Goal: Transaction & Acquisition: Purchase product/service

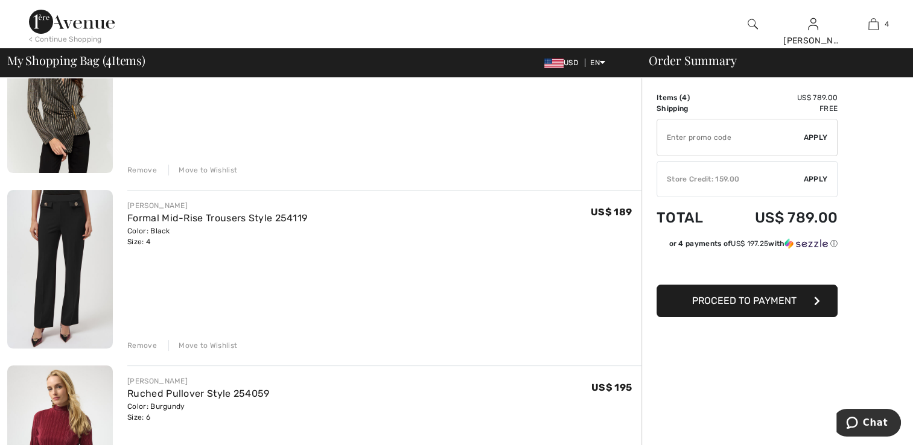
scroll to position [181, 0]
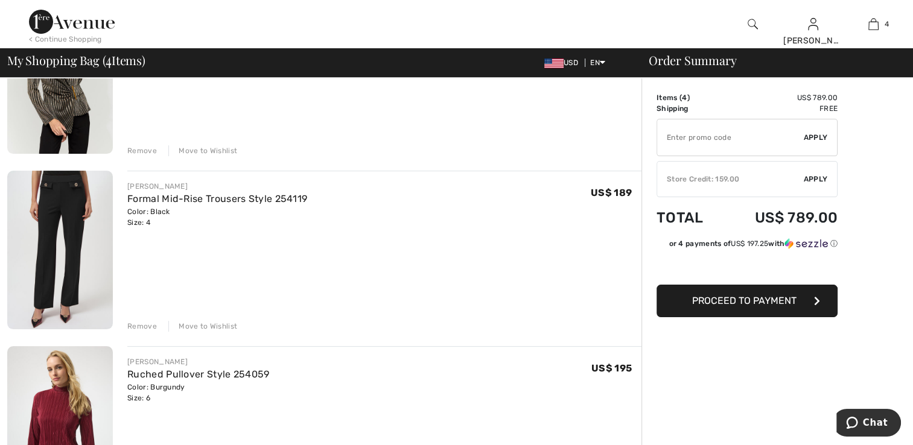
click at [143, 325] on div "Remove" at bounding box center [142, 326] width 30 height 11
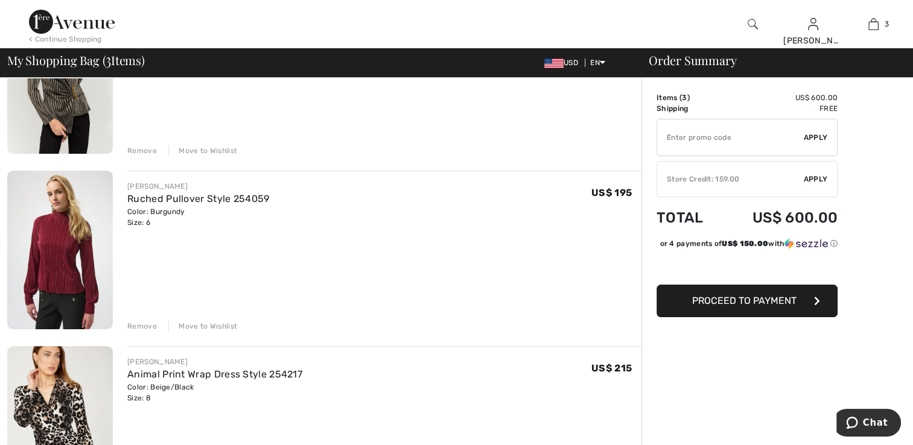
click at [147, 326] on div "Remove" at bounding box center [142, 326] width 30 height 11
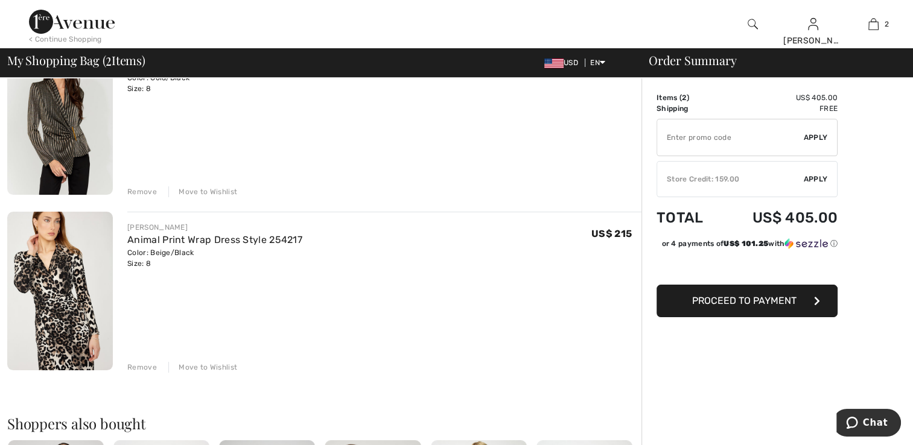
scroll to position [60, 0]
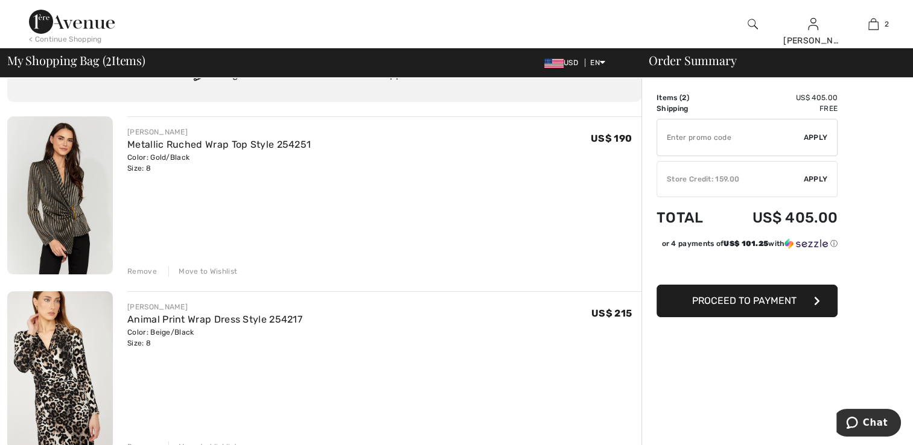
click at [145, 273] on div "Remove" at bounding box center [142, 271] width 30 height 11
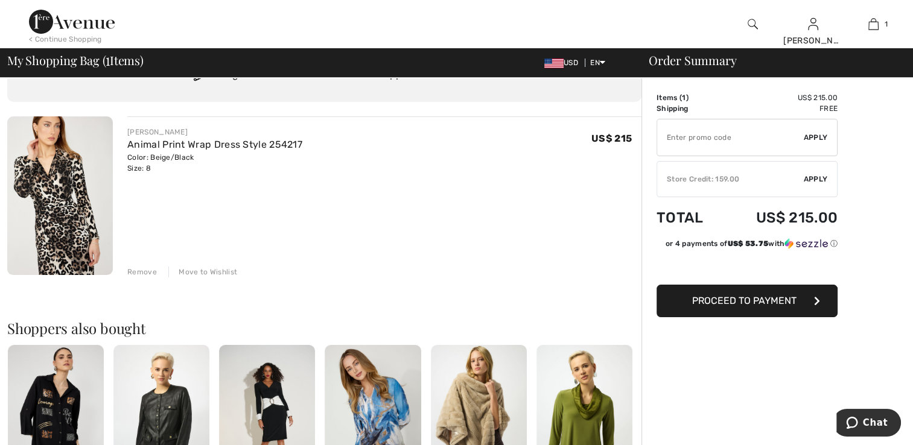
click at [744, 298] on span "Proceed to Payment" at bounding box center [744, 300] width 104 height 11
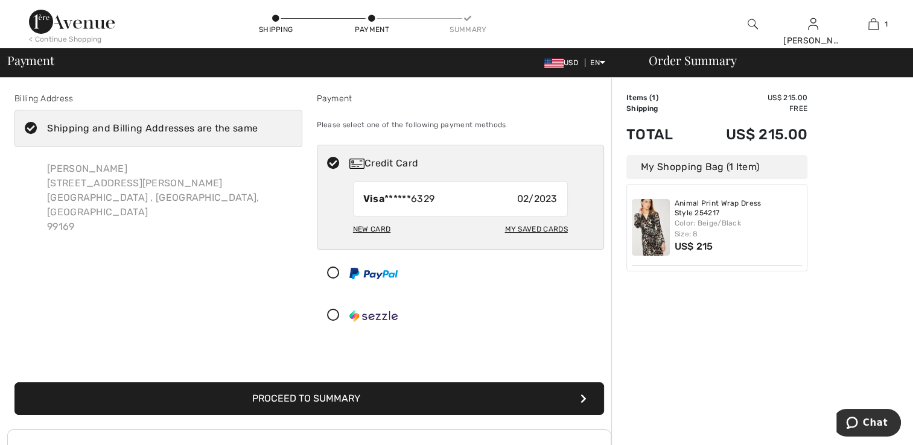
click at [331, 316] on icon at bounding box center [334, 316] width 32 height 13
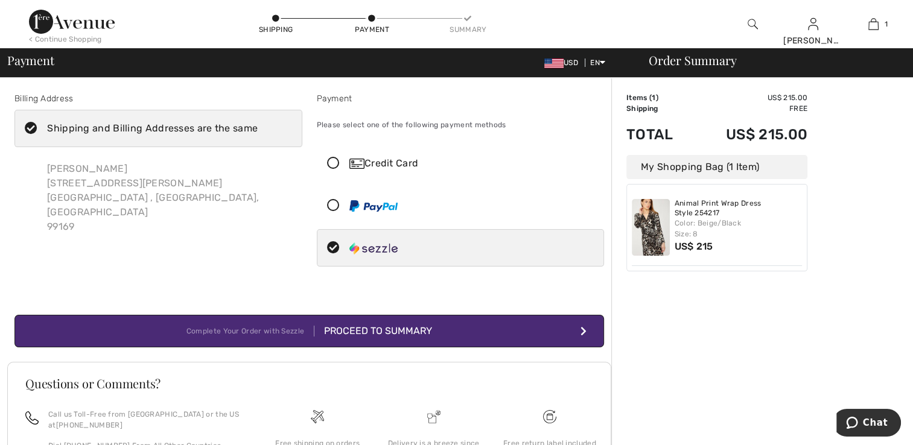
click at [378, 327] on div "Proceed to Summary" at bounding box center [373, 331] width 118 height 14
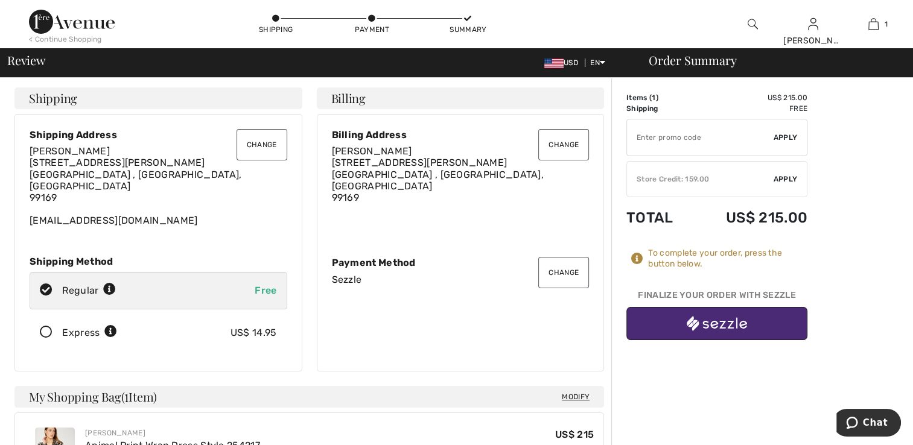
click at [719, 328] on img "button" at bounding box center [717, 323] width 60 height 15
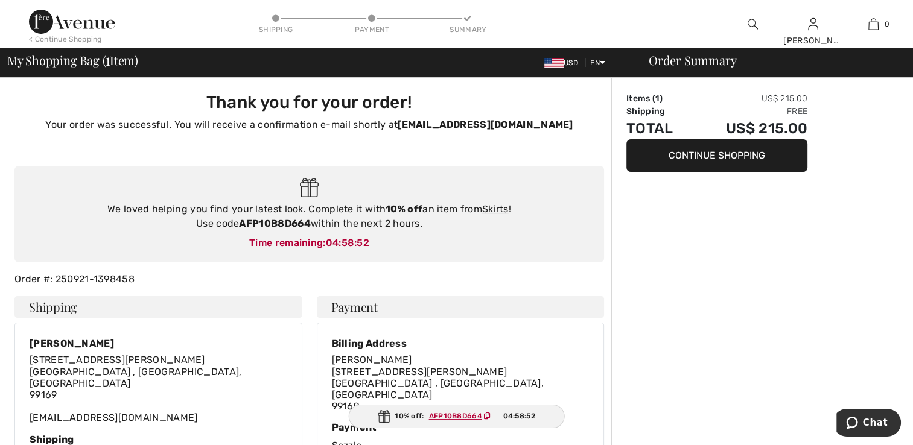
click at [691, 153] on body "We value your privacy We use cookies to enhance your browsing experience, serve…" at bounding box center [456, 408] width 913 height 816
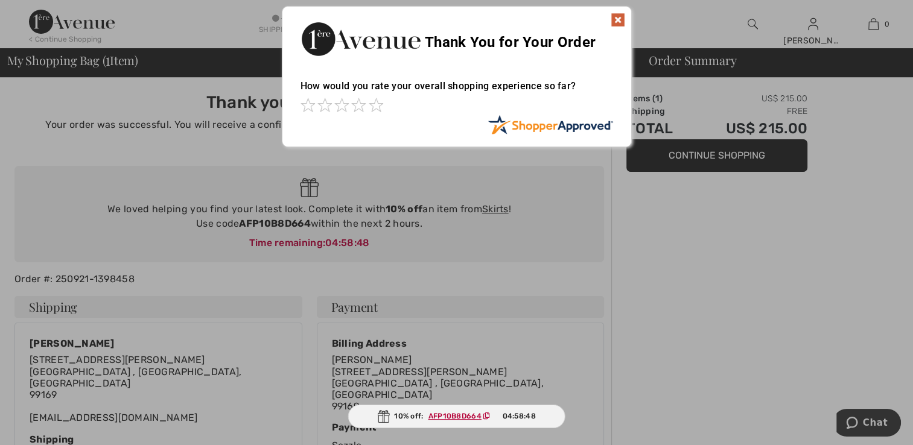
click at [617, 22] on img at bounding box center [618, 20] width 14 height 14
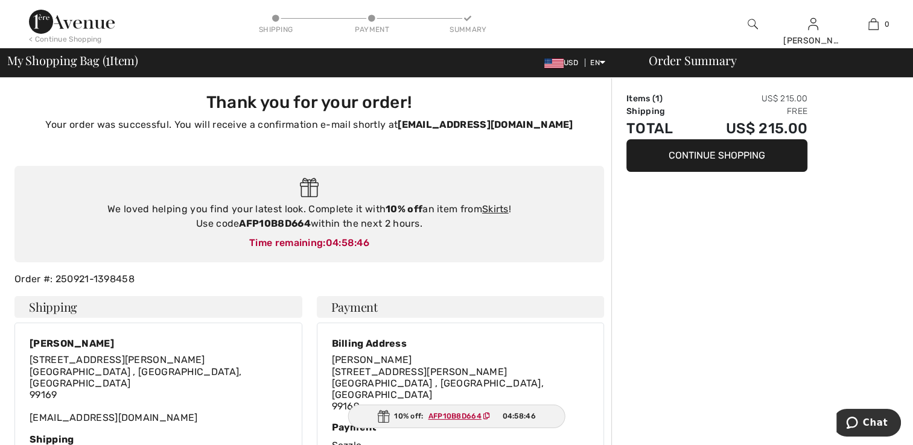
click at [707, 157] on button "Continue Shopping" at bounding box center [717, 155] width 181 height 33
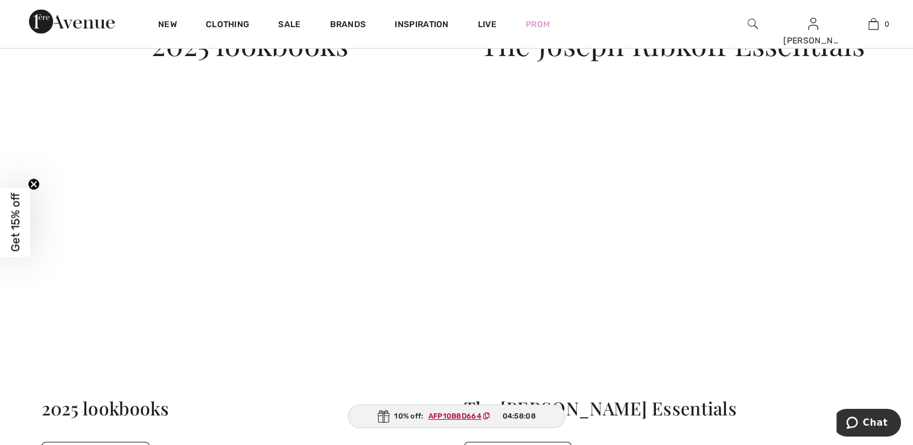
scroll to position [3139, 0]
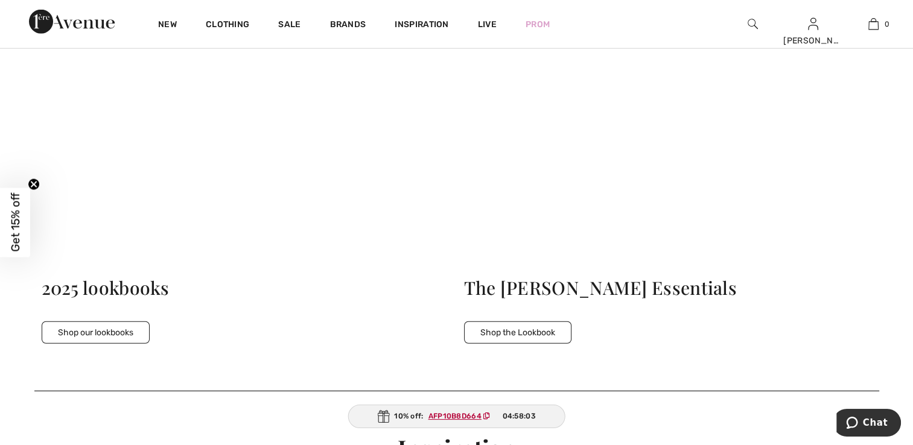
click at [521, 327] on button "Shop the Lookbook" at bounding box center [517, 333] width 107 height 22
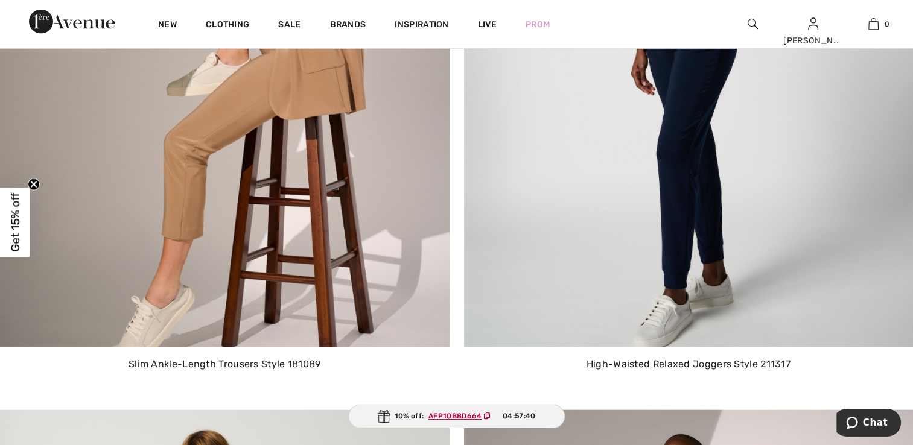
scroll to position [2777, 0]
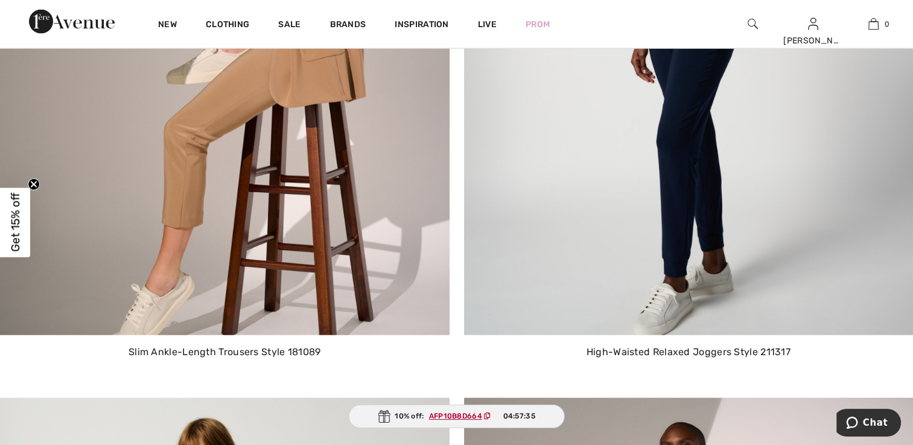
click at [722, 304] on img at bounding box center [689, 42] width 450 height 586
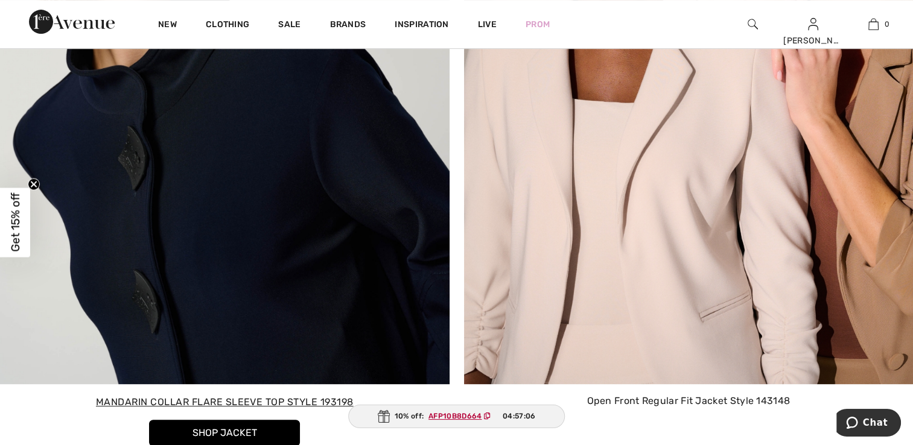
scroll to position [5131, 0]
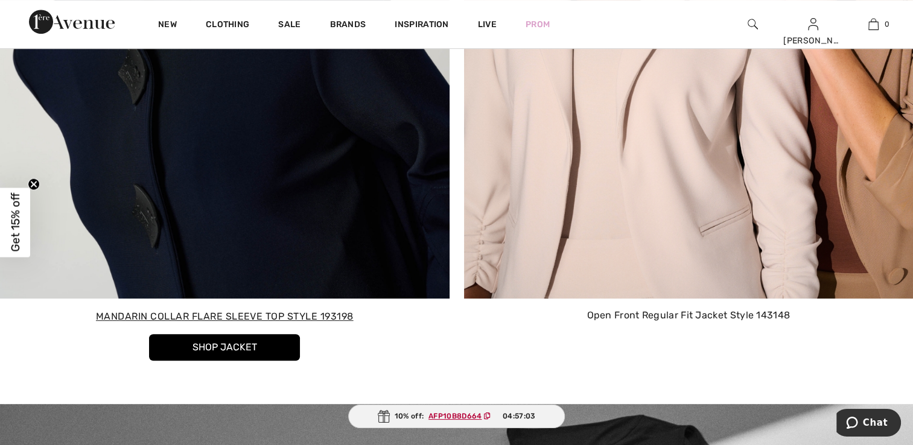
click at [208, 351] on button "Shop Jacket" at bounding box center [224, 347] width 151 height 27
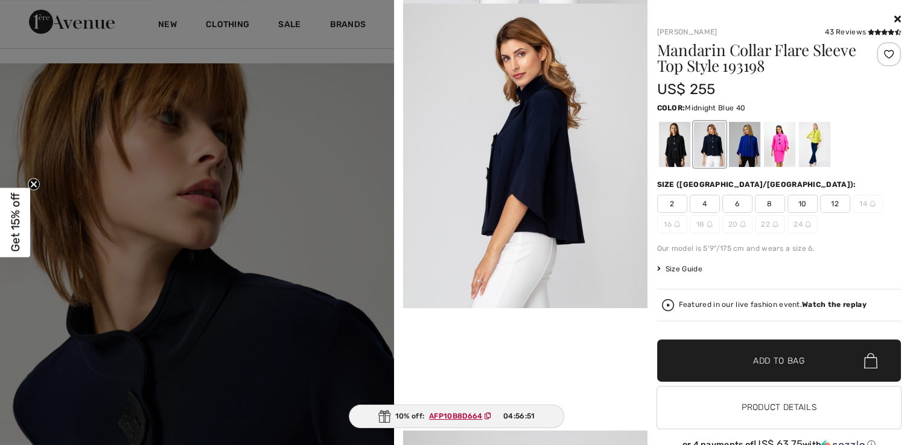
scroll to position [4769, 0]
